Goal: Task Accomplishment & Management: Manage account settings

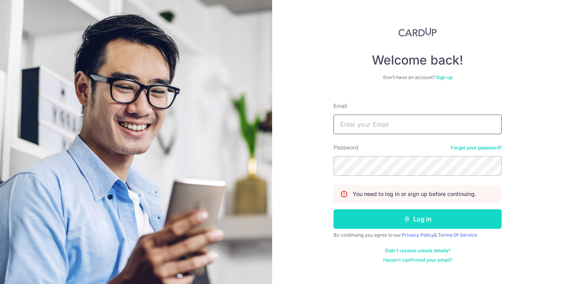
type input "exquisite.phenomenon@gmail.com"
click at [380, 218] on button "Log in" at bounding box center [417, 219] width 168 height 20
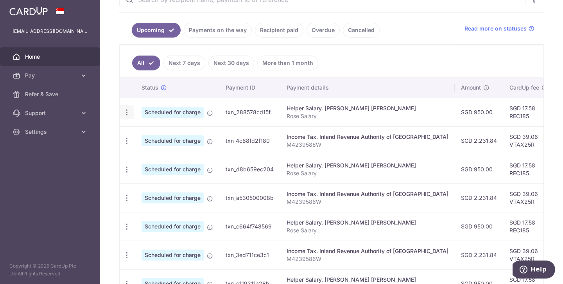
click at [129, 113] on icon "button" at bounding box center [127, 112] width 8 height 8
click at [137, 133] on link "Update payment" at bounding box center [160, 133] width 81 height 19
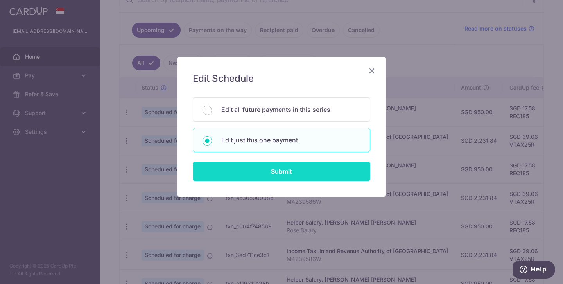
click at [264, 170] on input "Submit" at bounding box center [281, 171] width 177 height 20
radio input "true"
type input "950.00"
type input "28/09/2025"
type input "Rose Salary"
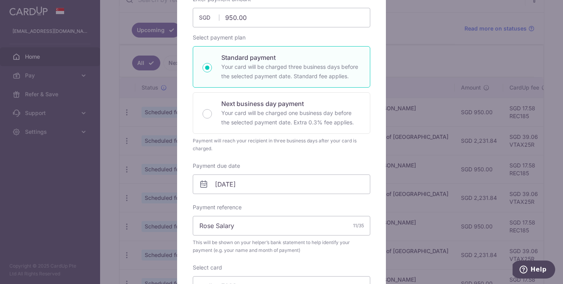
scroll to position [350, 0]
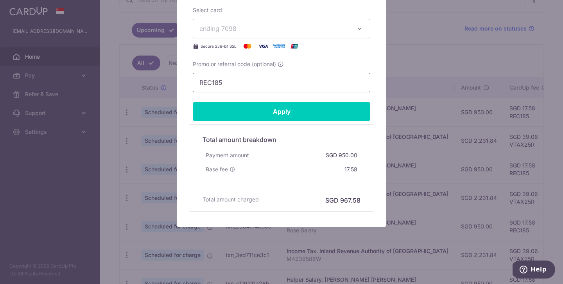
click at [271, 84] on input "REC185" at bounding box center [281, 83] width 177 height 20
paste input "3NEWR6"
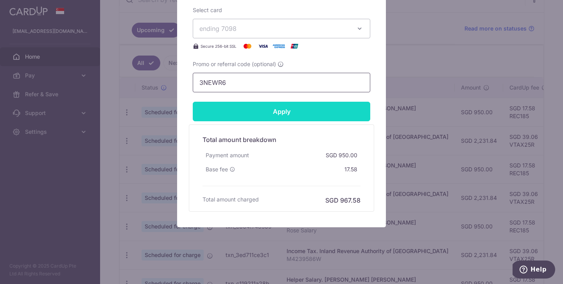
type input "3NEWR6"
click at [266, 107] on input "Apply" at bounding box center [281, 112] width 177 height 20
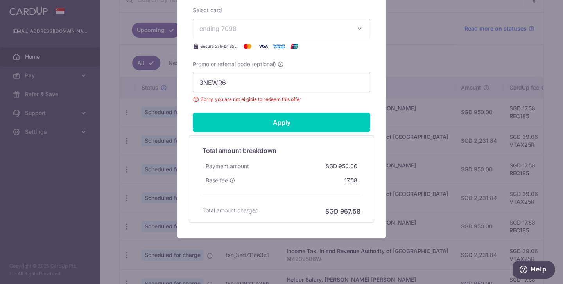
click at [457, 94] on div "Edit payment By clicking apply, you will make changes to all payments to Rosema…" at bounding box center [281, 142] width 563 height 284
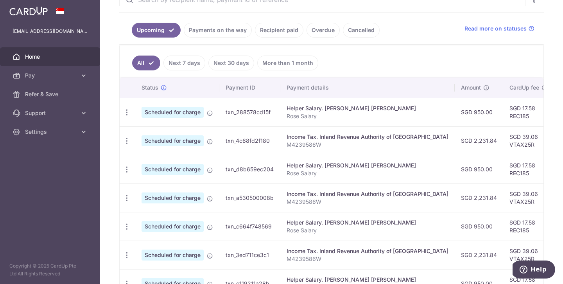
scroll to position [189, 0]
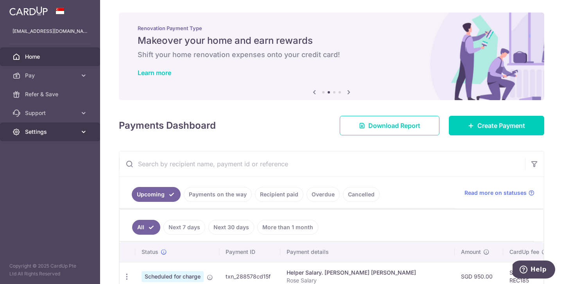
click at [54, 132] on span "Settings" at bounding box center [51, 132] width 52 height 8
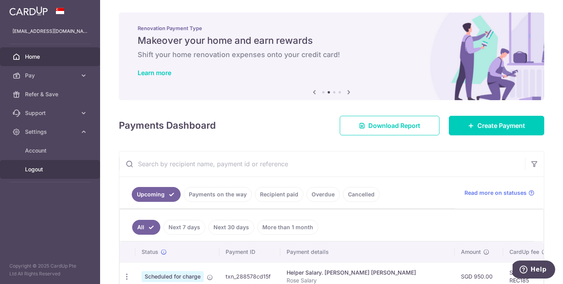
click at [40, 166] on span "Logout" at bounding box center [51, 169] width 52 height 8
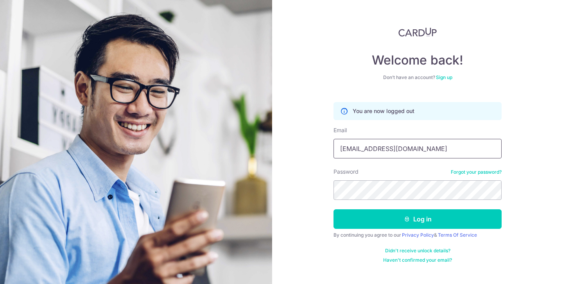
click at [349, 142] on input "[EMAIL_ADDRESS][DOMAIN_NAME]" at bounding box center [417, 149] width 168 height 20
type input "nicholasleewt@gmail.com"
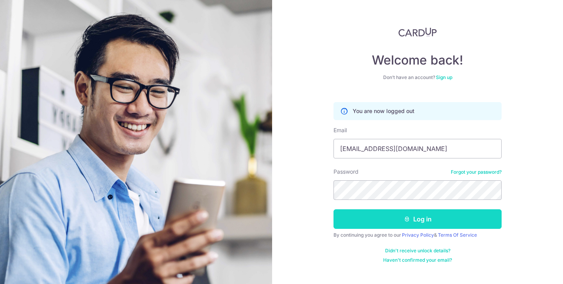
click at [381, 216] on button "Log in" at bounding box center [417, 219] width 168 height 20
